Goal: Task Accomplishment & Management: Manage account settings

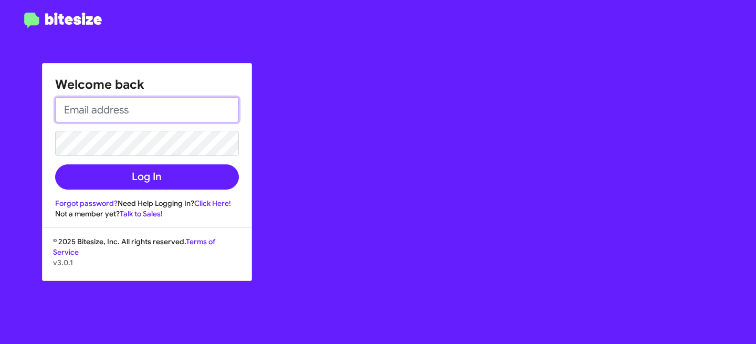
click at [102, 106] on input "email" at bounding box center [147, 109] width 184 height 25
type input "abhishek@bitesize.co"
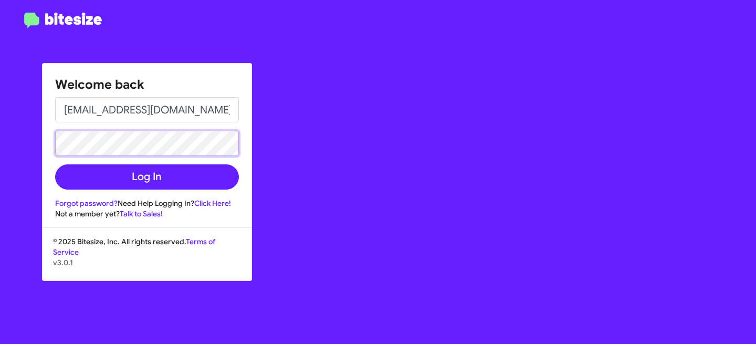
click at [55, 164] on button "Log In" at bounding box center [147, 176] width 184 height 25
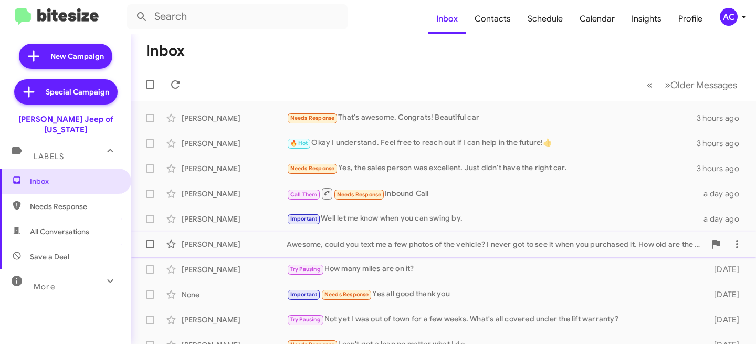
click at [353, 242] on div "Awesome, could you text me a few photos of the vehicle? I never got to see it w…" at bounding box center [496, 244] width 419 height 10
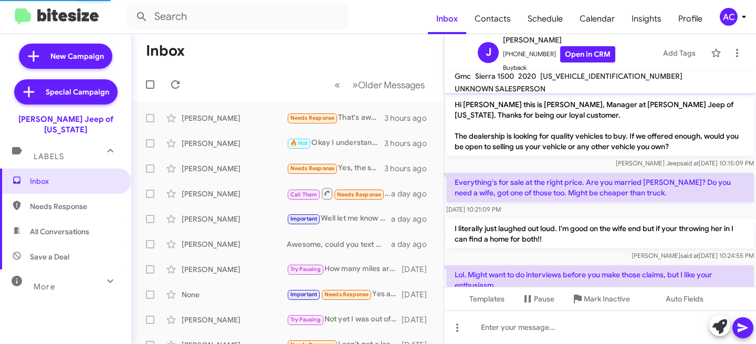
scroll to position [239, 0]
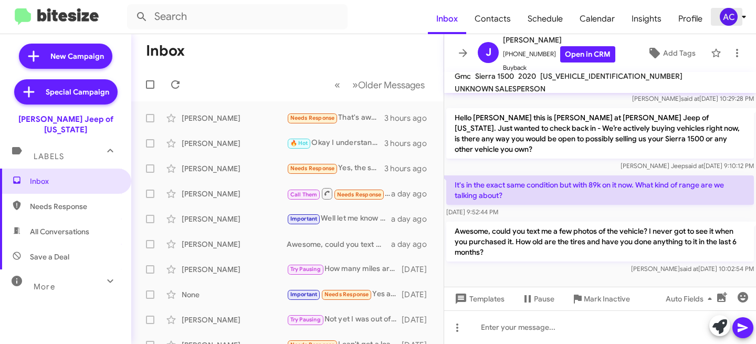
click at [733, 14] on div "AC" at bounding box center [728, 17] width 18 height 18
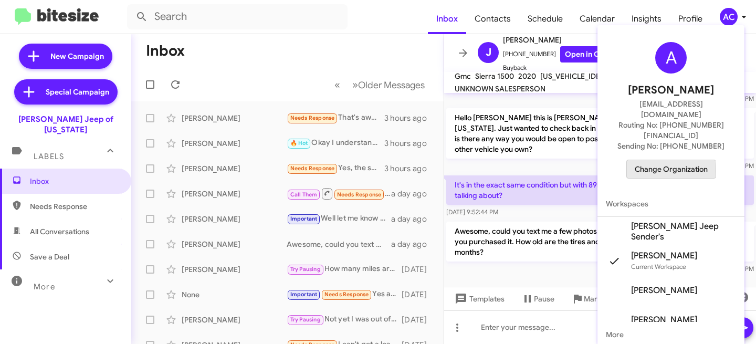
click at [653, 160] on span "Change Organization" at bounding box center [670, 169] width 73 height 18
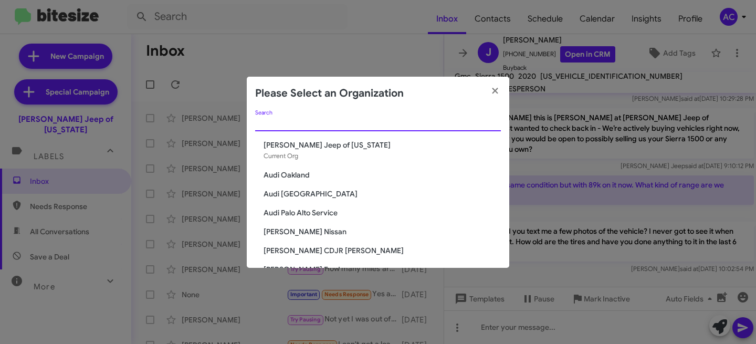
click at [285, 125] on input "Search" at bounding box center [378, 123] width 246 height 8
type input "R"
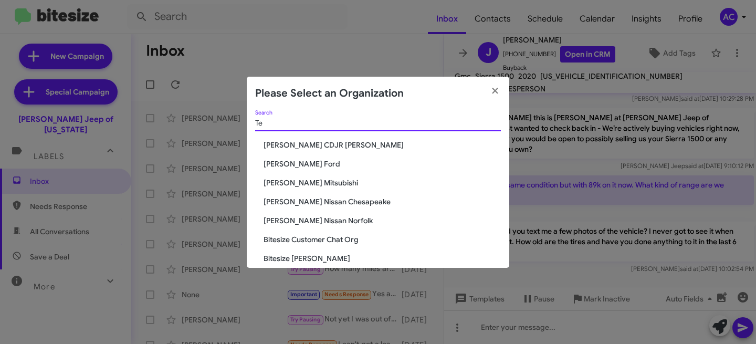
type input "T"
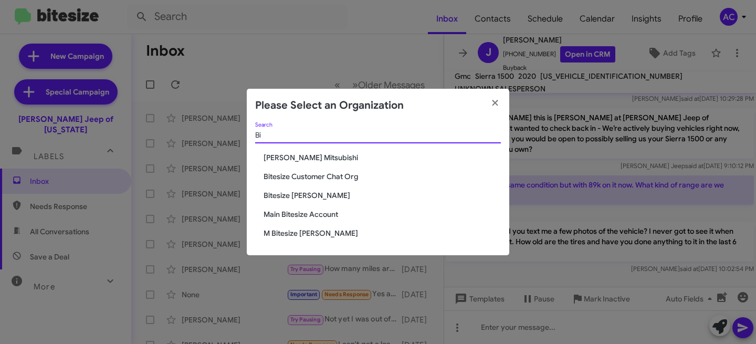
type input "B"
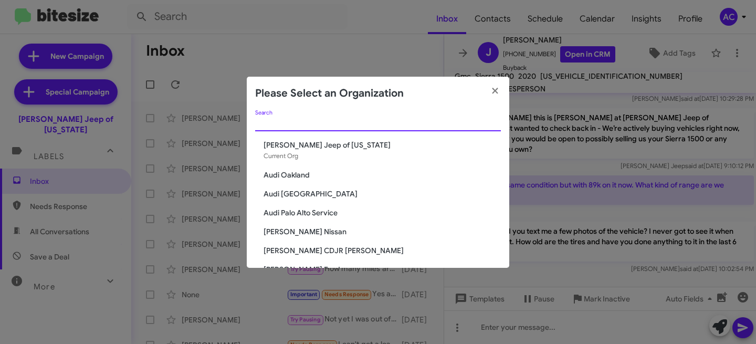
type input "T"
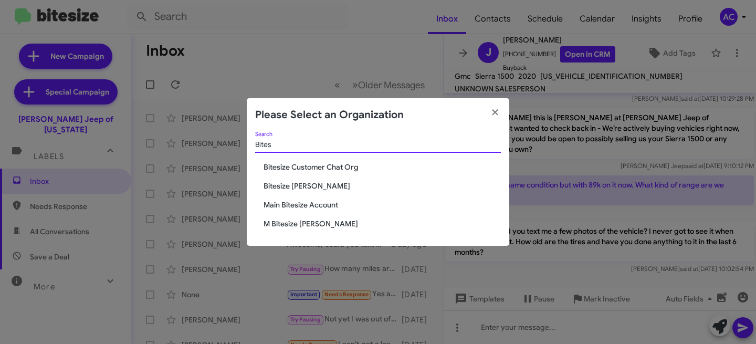
type input "Bites"
click at [338, 166] on span "Bitesize Customer Chat Org" at bounding box center [381, 167] width 237 height 10
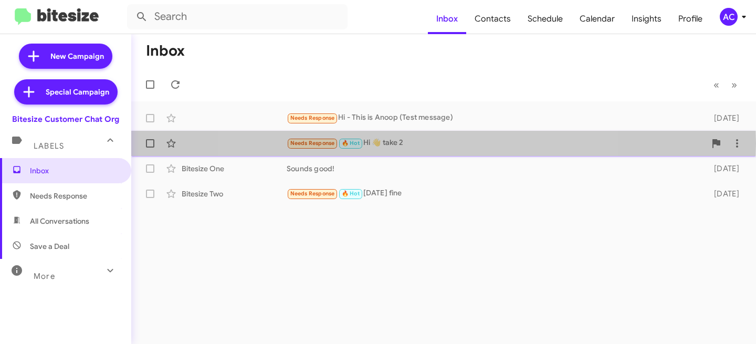
click at [420, 143] on div "Needs Response 🔥 Hot Hi 👋 take 2" at bounding box center [496, 143] width 419 height 12
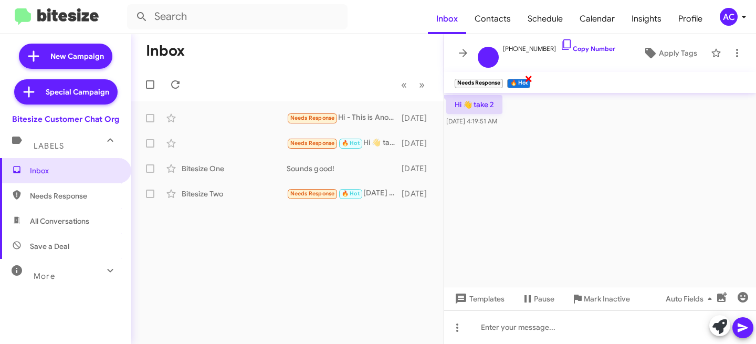
click at [530, 77] on span "×" at bounding box center [528, 78] width 8 height 13
click at [176, 87] on icon at bounding box center [175, 84] width 13 height 13
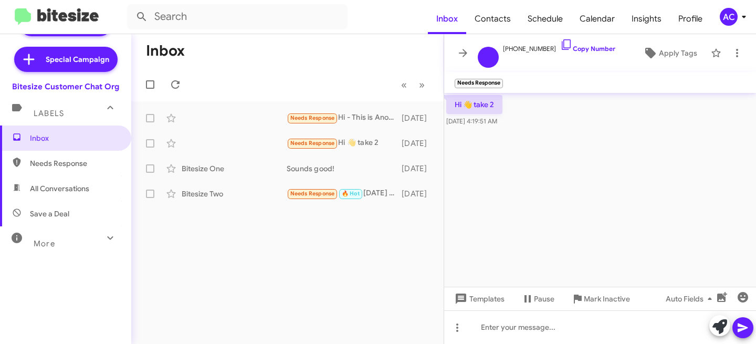
scroll to position [33, 0]
click at [82, 240] on div "More" at bounding box center [54, 238] width 93 height 19
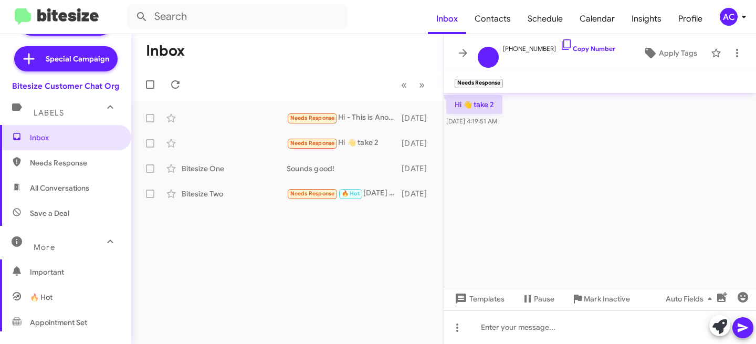
click at [82, 240] on div "More" at bounding box center [54, 242] width 93 height 19
